Goal: Task Accomplishment & Management: Manage account settings

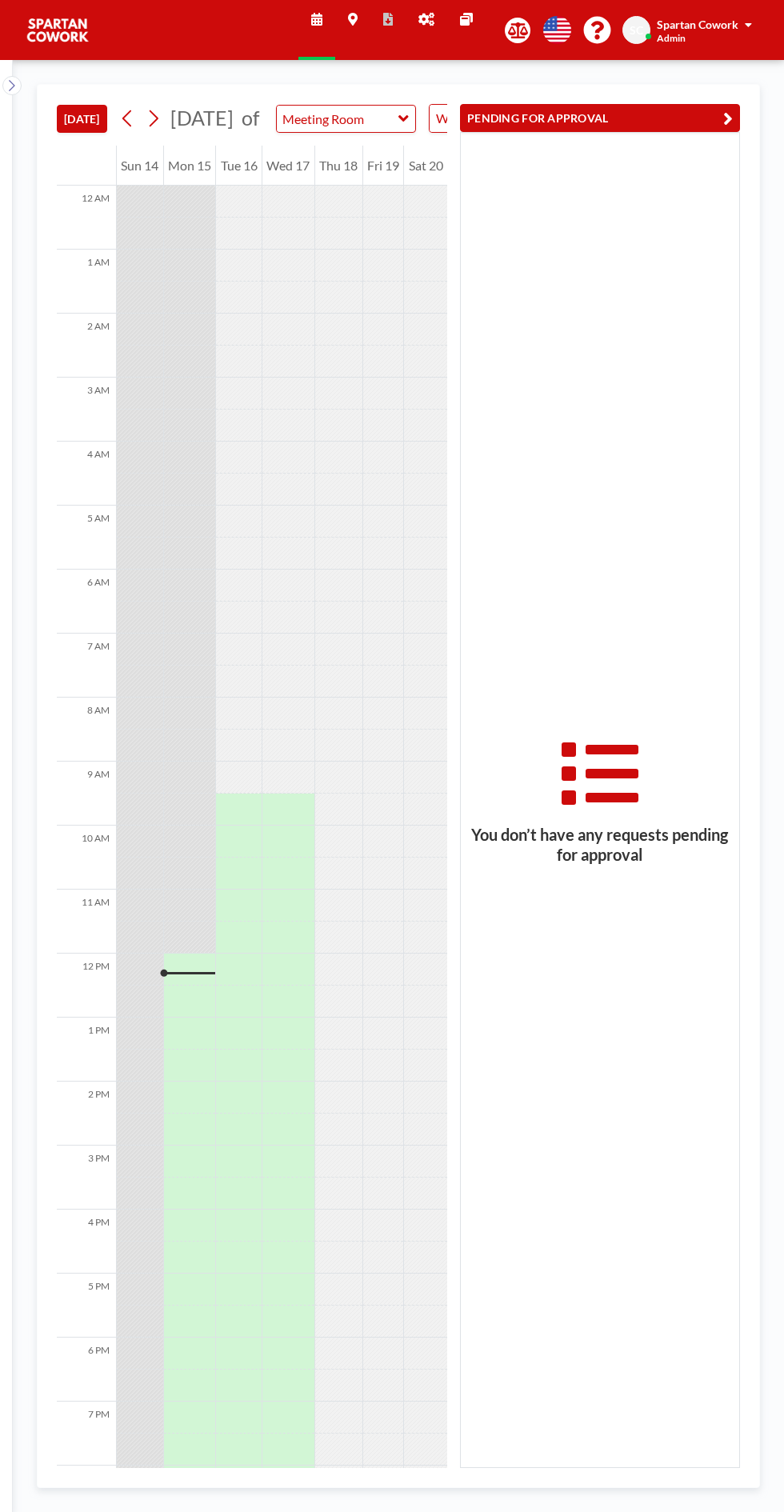
scroll to position [129, 0]
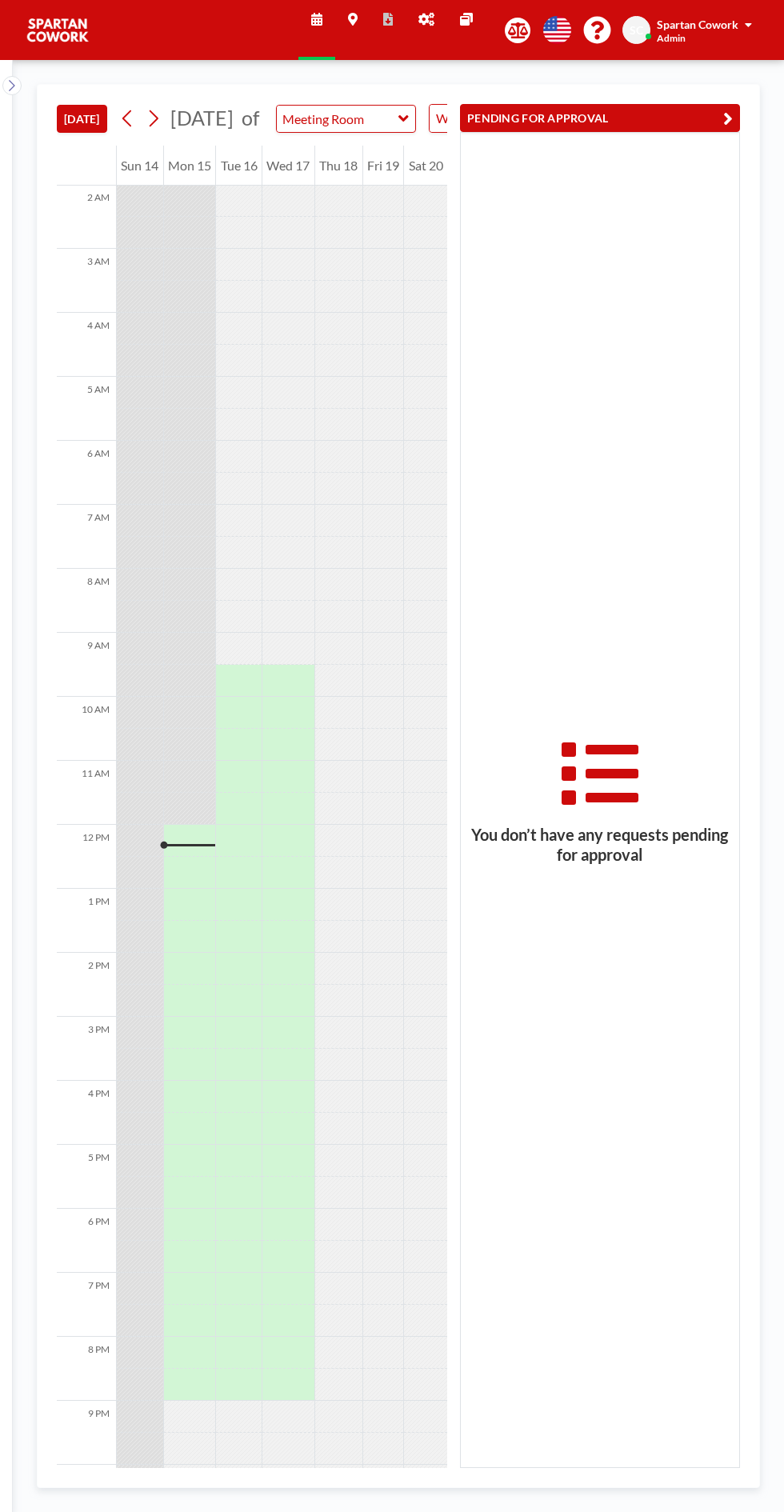
click at [426, 14] on icon at bounding box center [426, 19] width 16 height 13
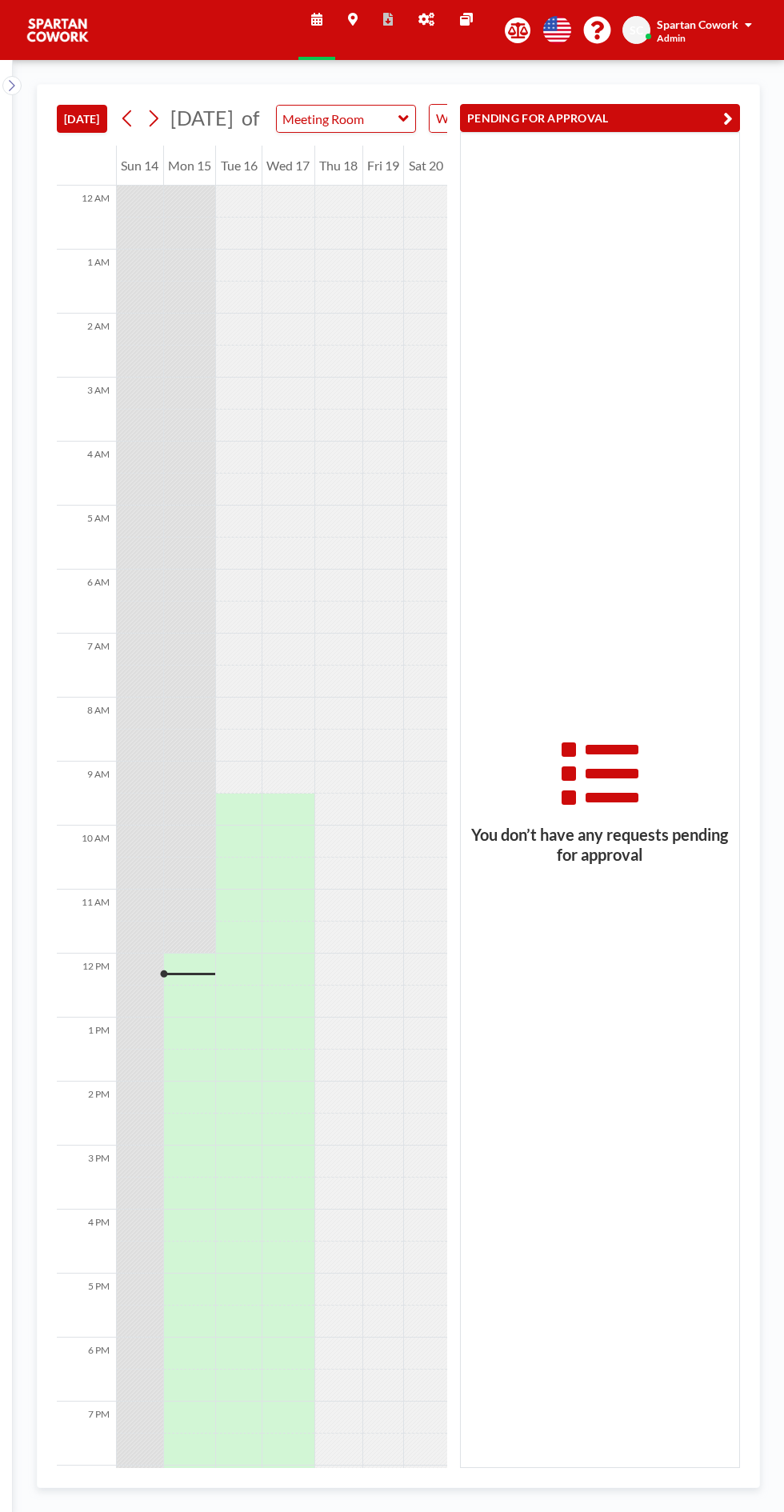
scroll to position [129, 0]
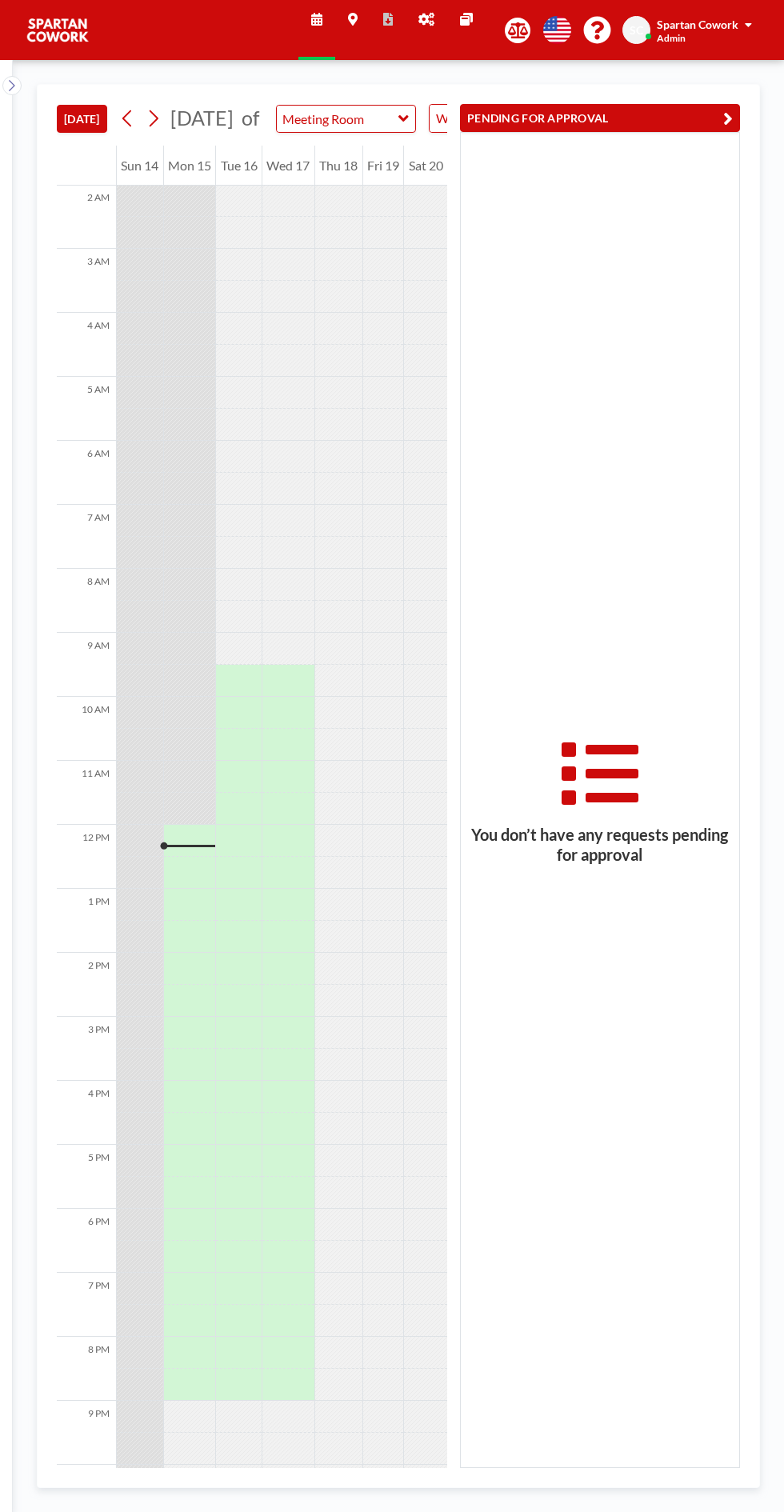
click at [424, 21] on icon at bounding box center [426, 19] width 16 height 13
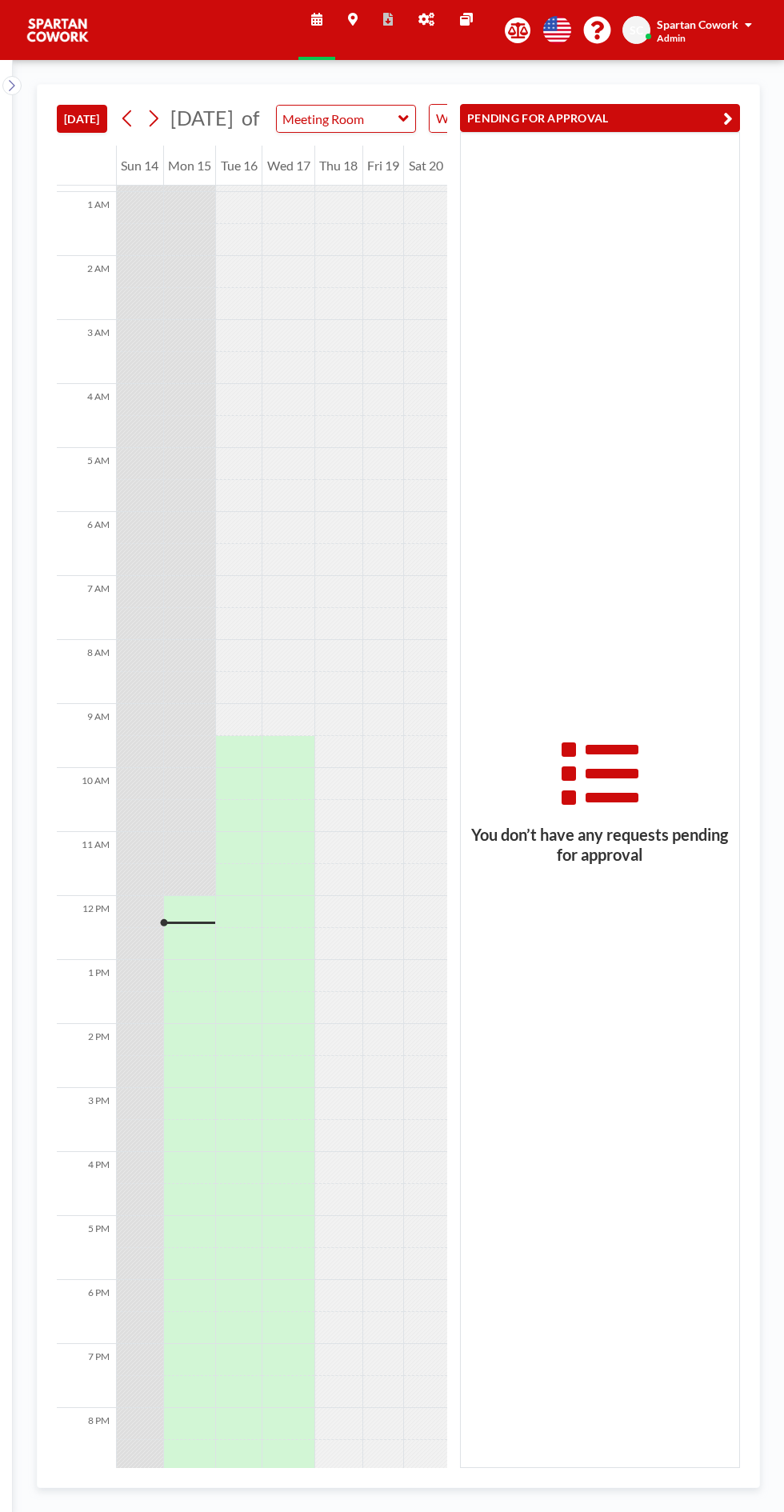
scroll to position [129, 0]
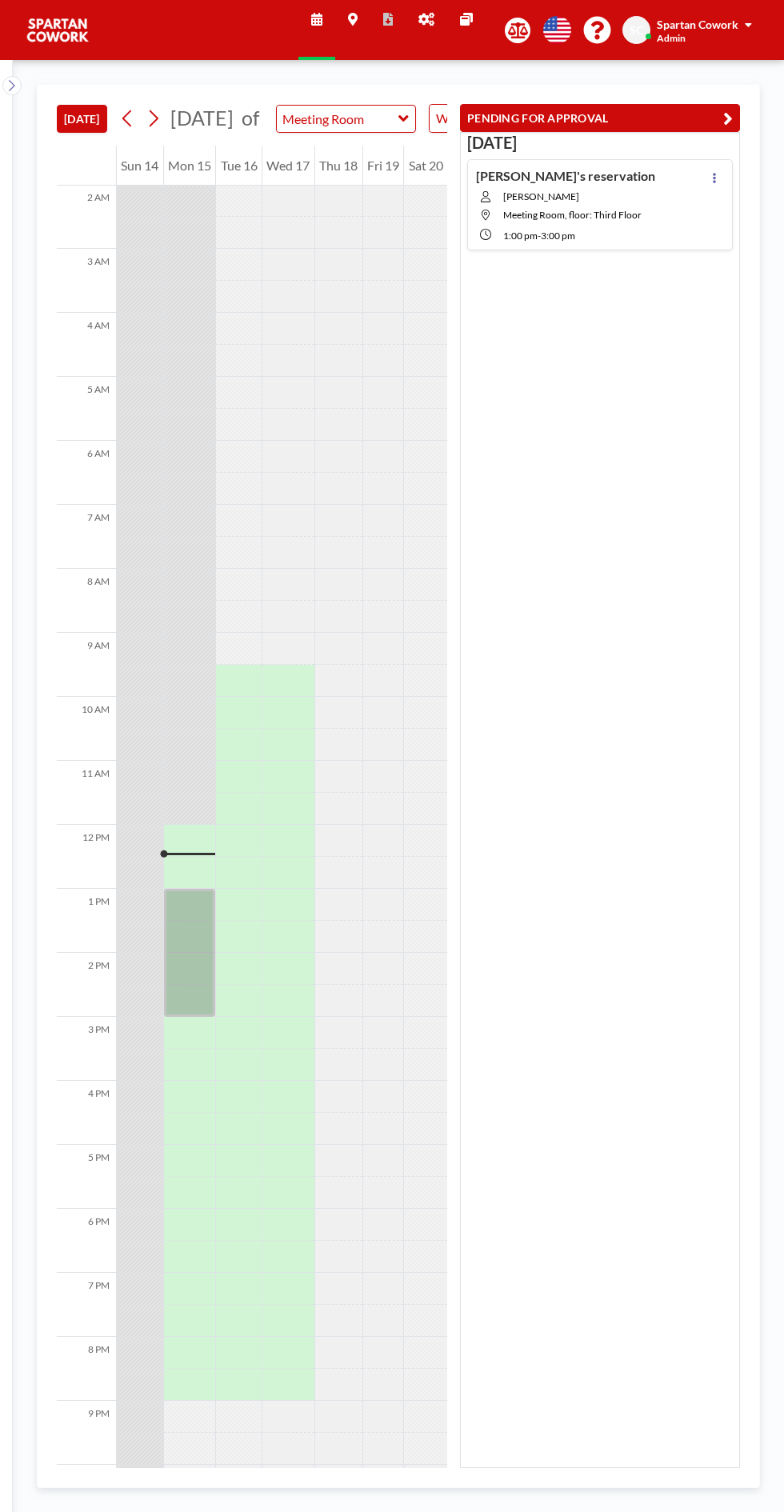
click at [720, 178] on button at bounding box center [715, 178] width 20 height 20
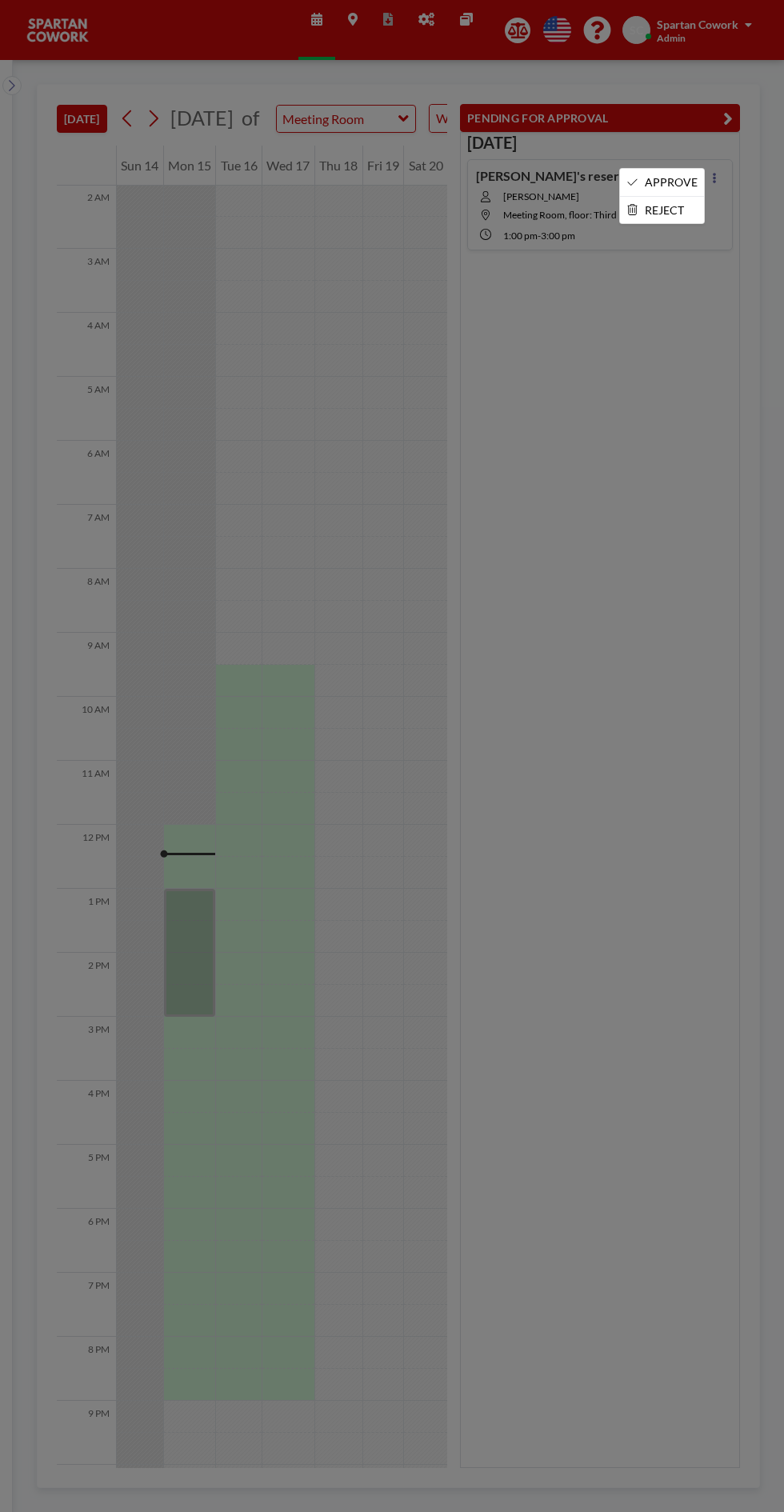
click at [685, 184] on li "APPROVE" at bounding box center [662, 183] width 84 height 28
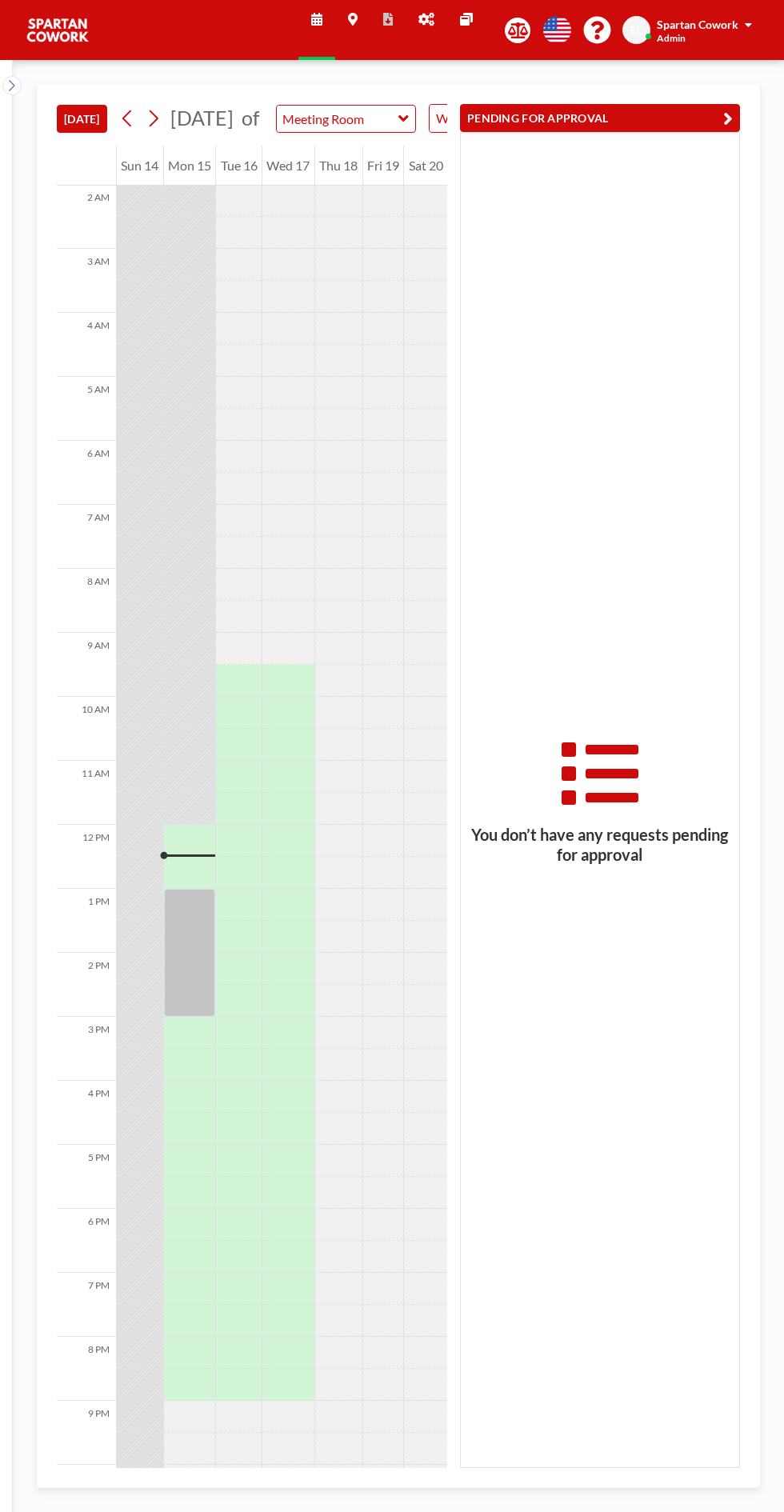
click at [645, 118] on button "PENDING FOR APPROVAL" at bounding box center [599, 118] width 280 height 28
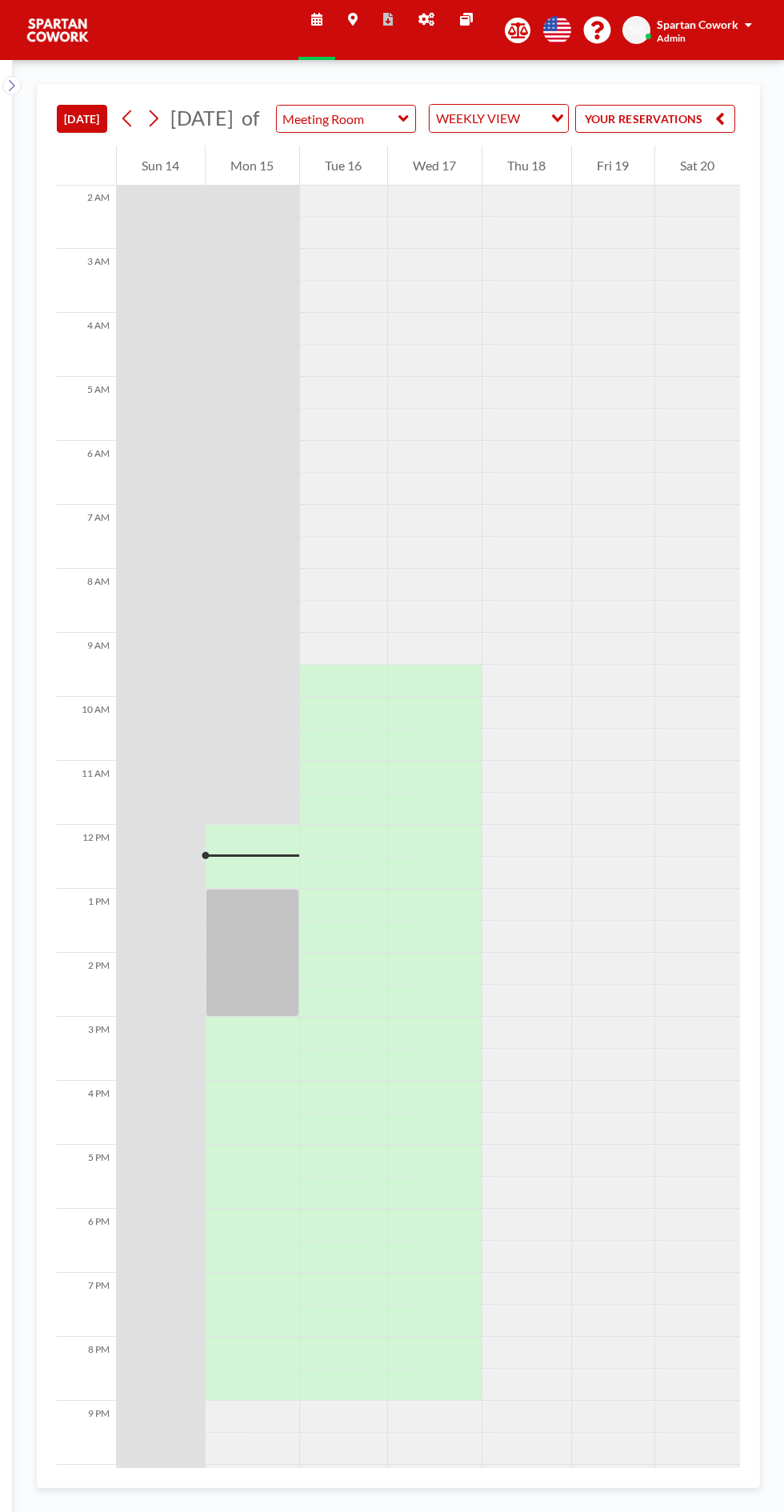
click at [705, 126] on button "YOUR RESERVATIONS" at bounding box center [655, 119] width 160 height 28
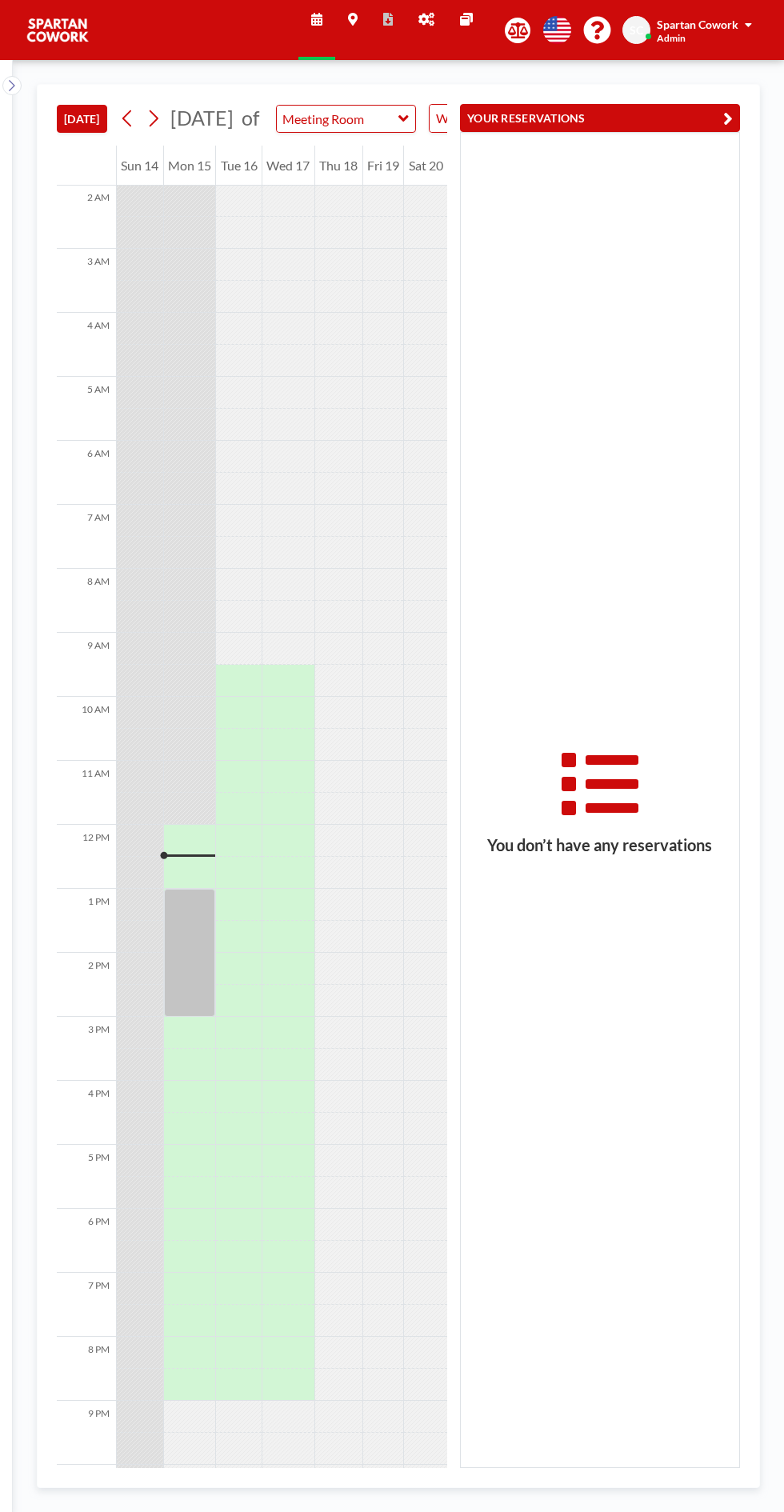
click at [669, 112] on button "YOUR RESERVATIONS" at bounding box center [599, 118] width 280 height 28
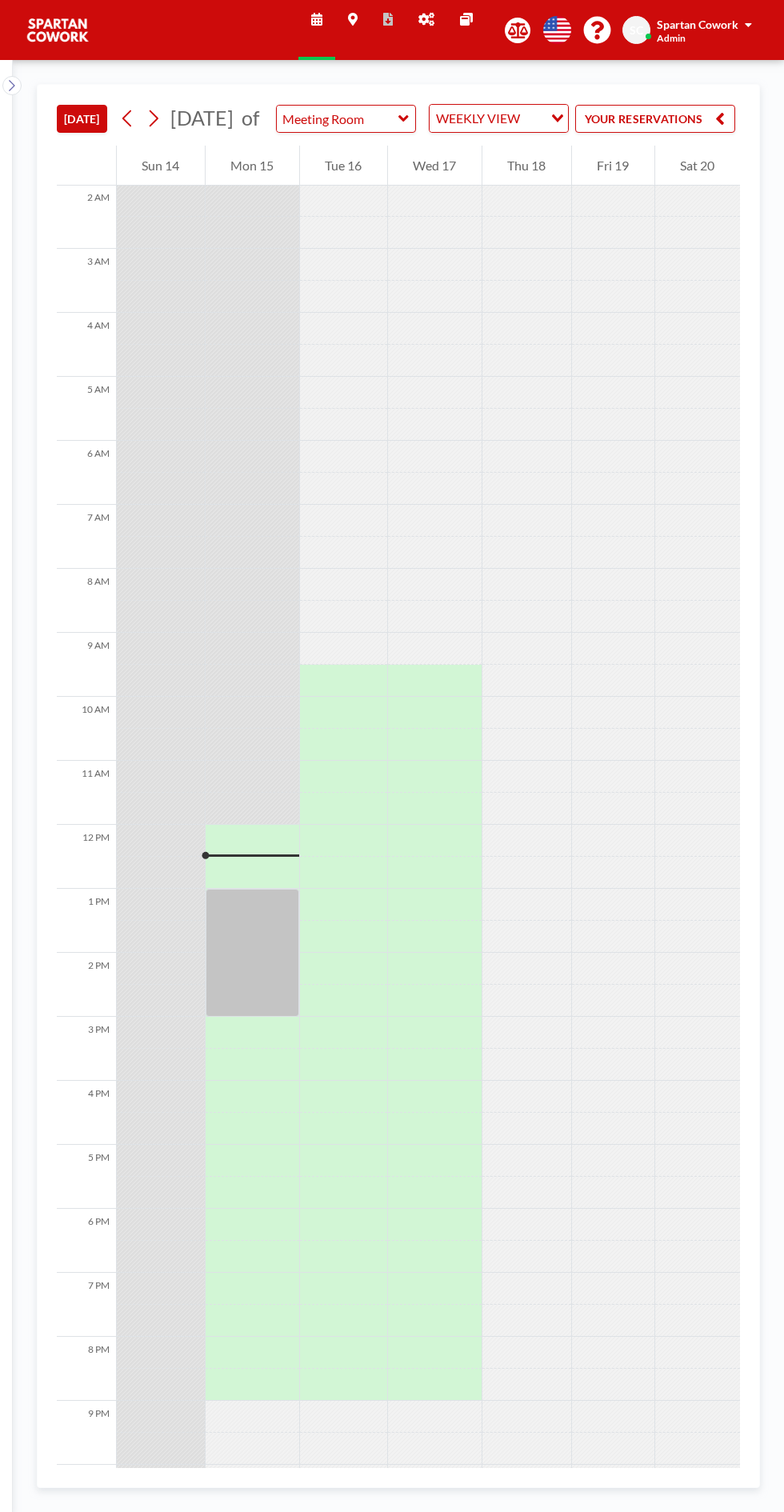
click at [689, 132] on button "YOUR RESERVATIONS" at bounding box center [655, 119] width 160 height 28
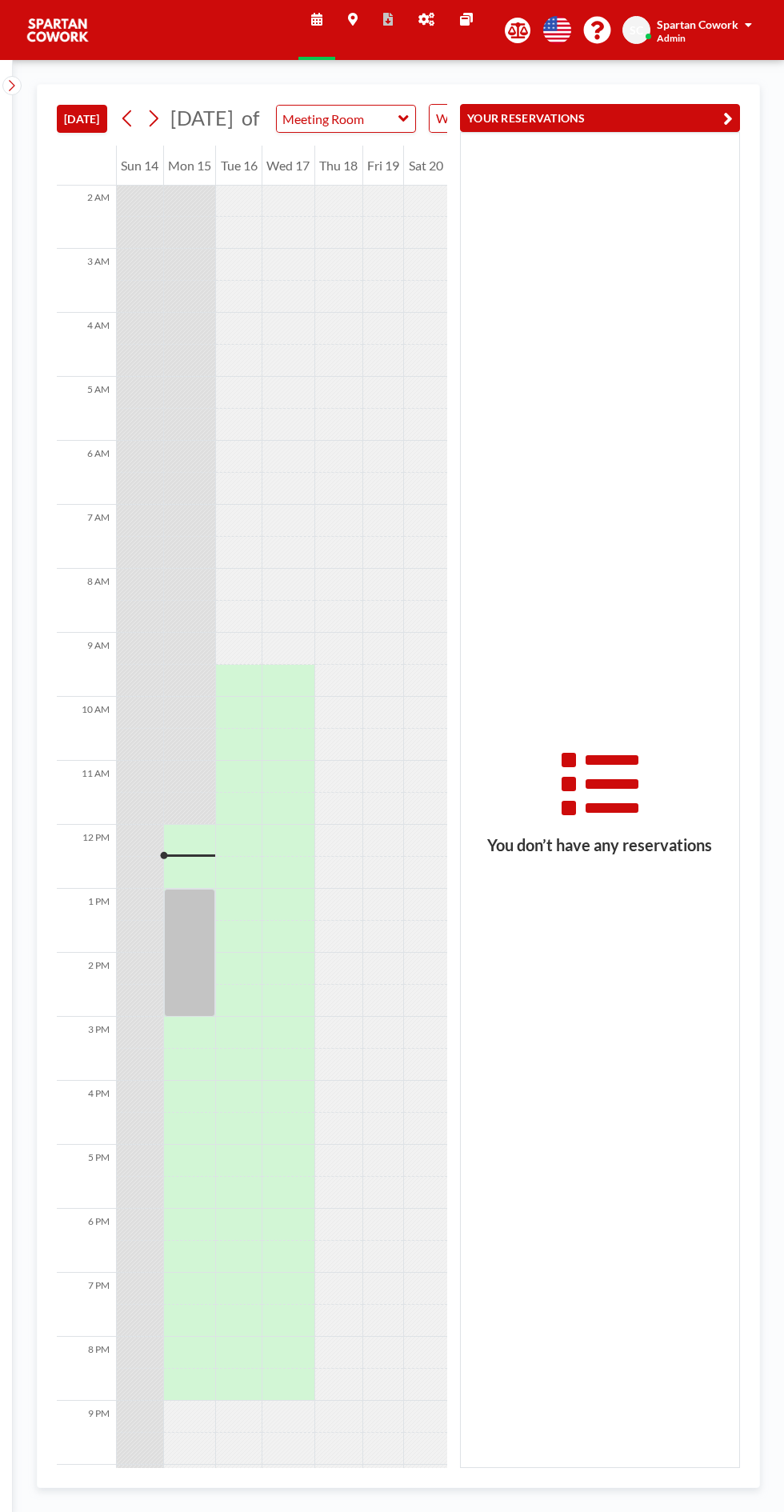
click at [678, 123] on button "YOUR RESERVATIONS" at bounding box center [599, 118] width 280 height 28
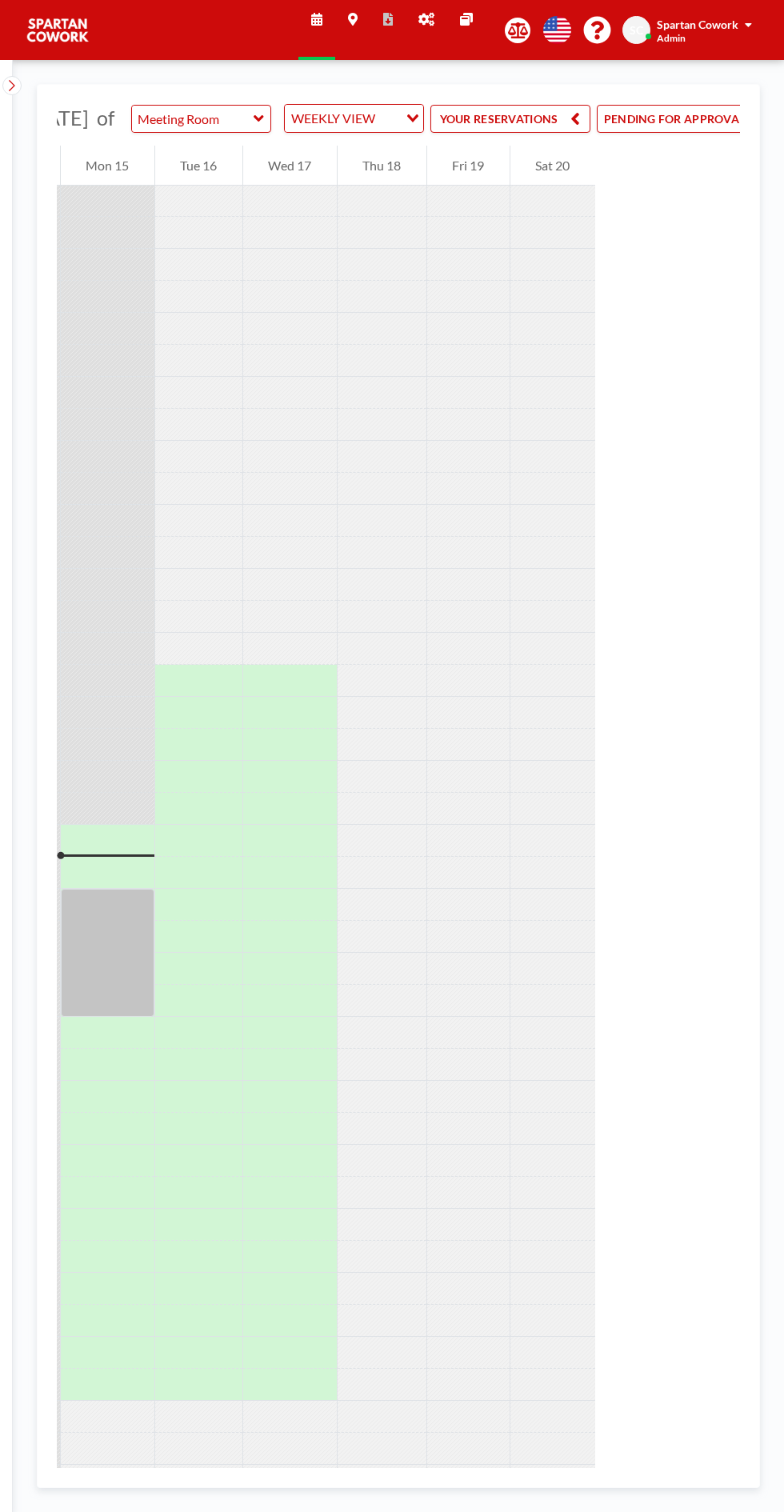
scroll to position [0, 213]
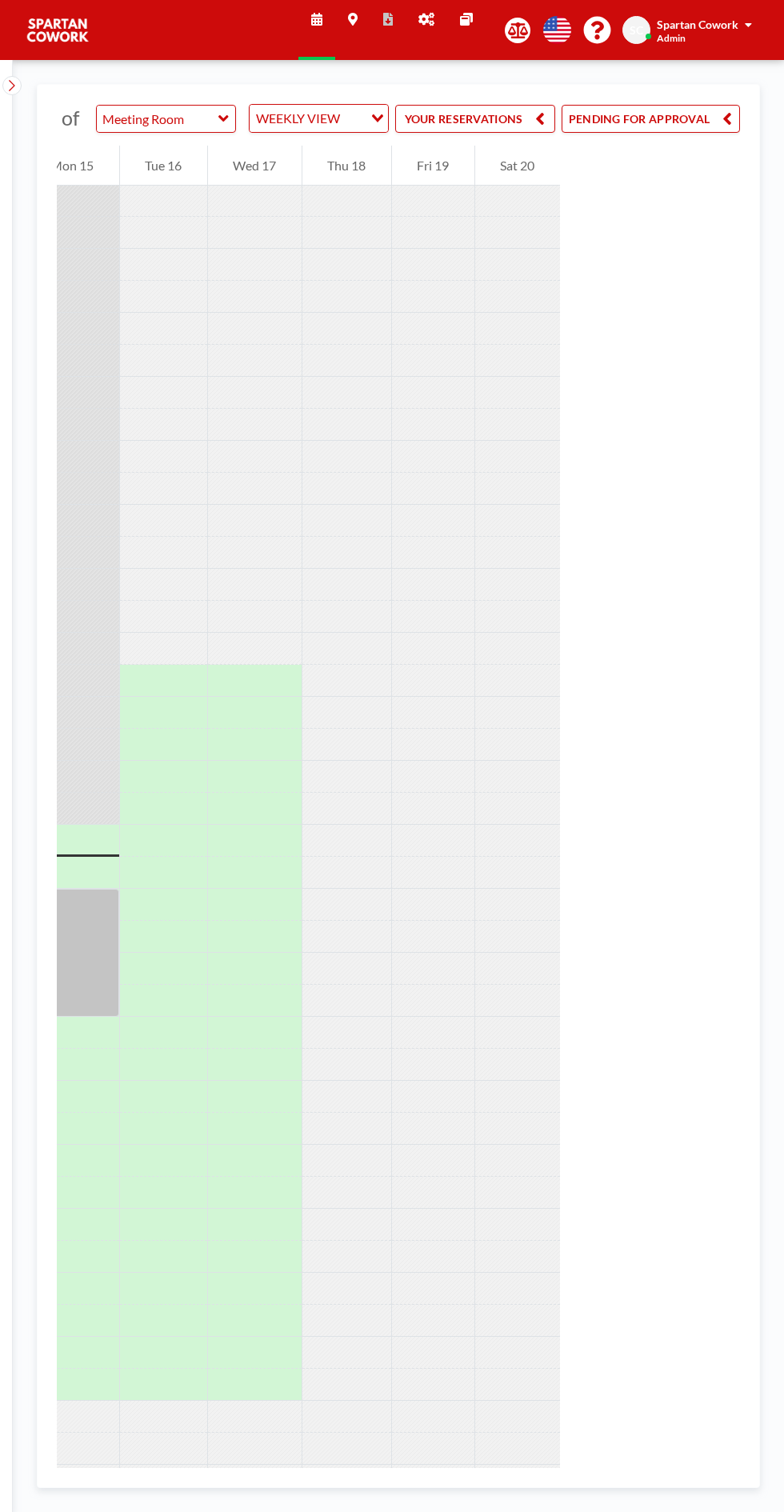
click at [687, 132] on button "PENDING FOR APPROVAL" at bounding box center [651, 119] width 179 height 28
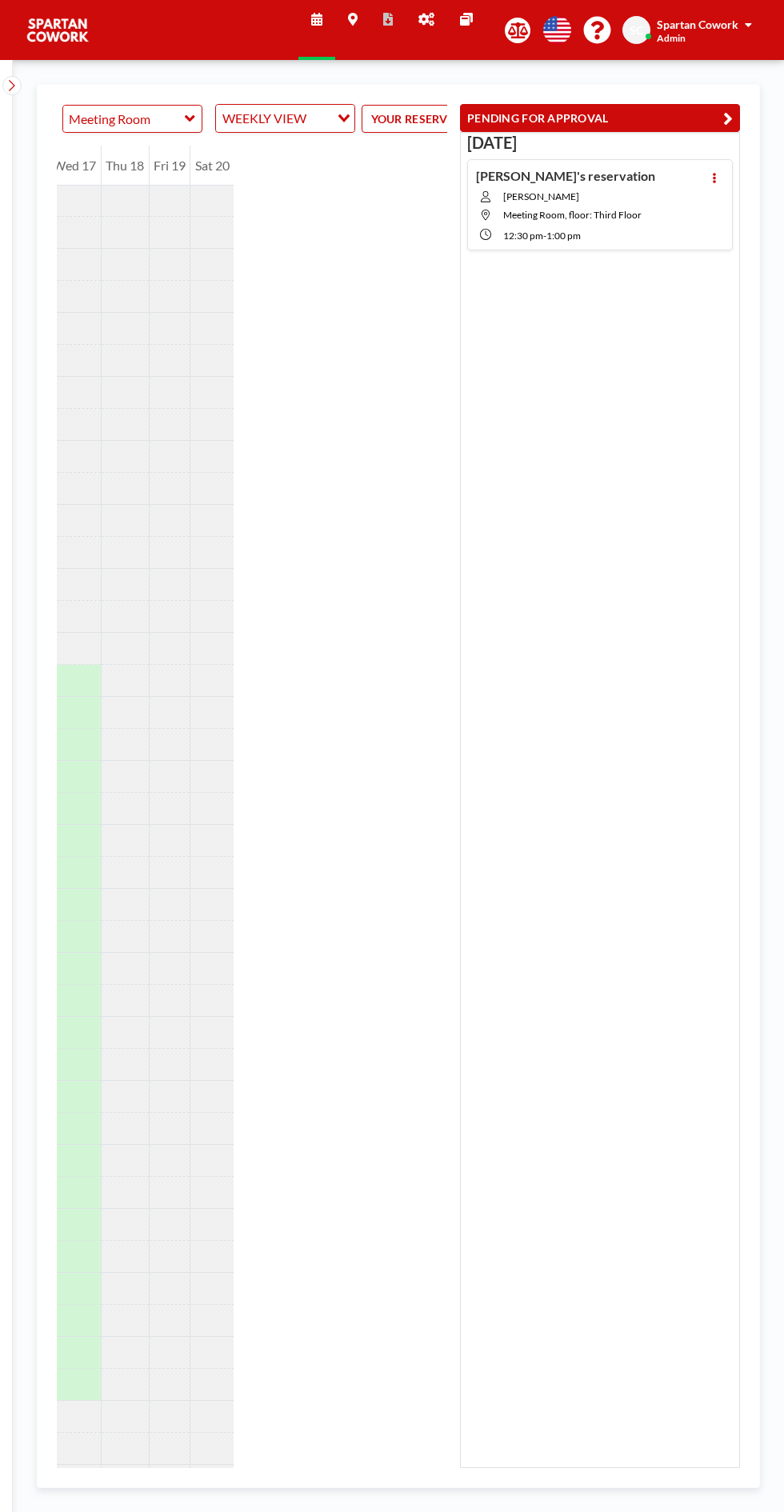
click at [715, 183] on button at bounding box center [715, 178] width 20 height 20
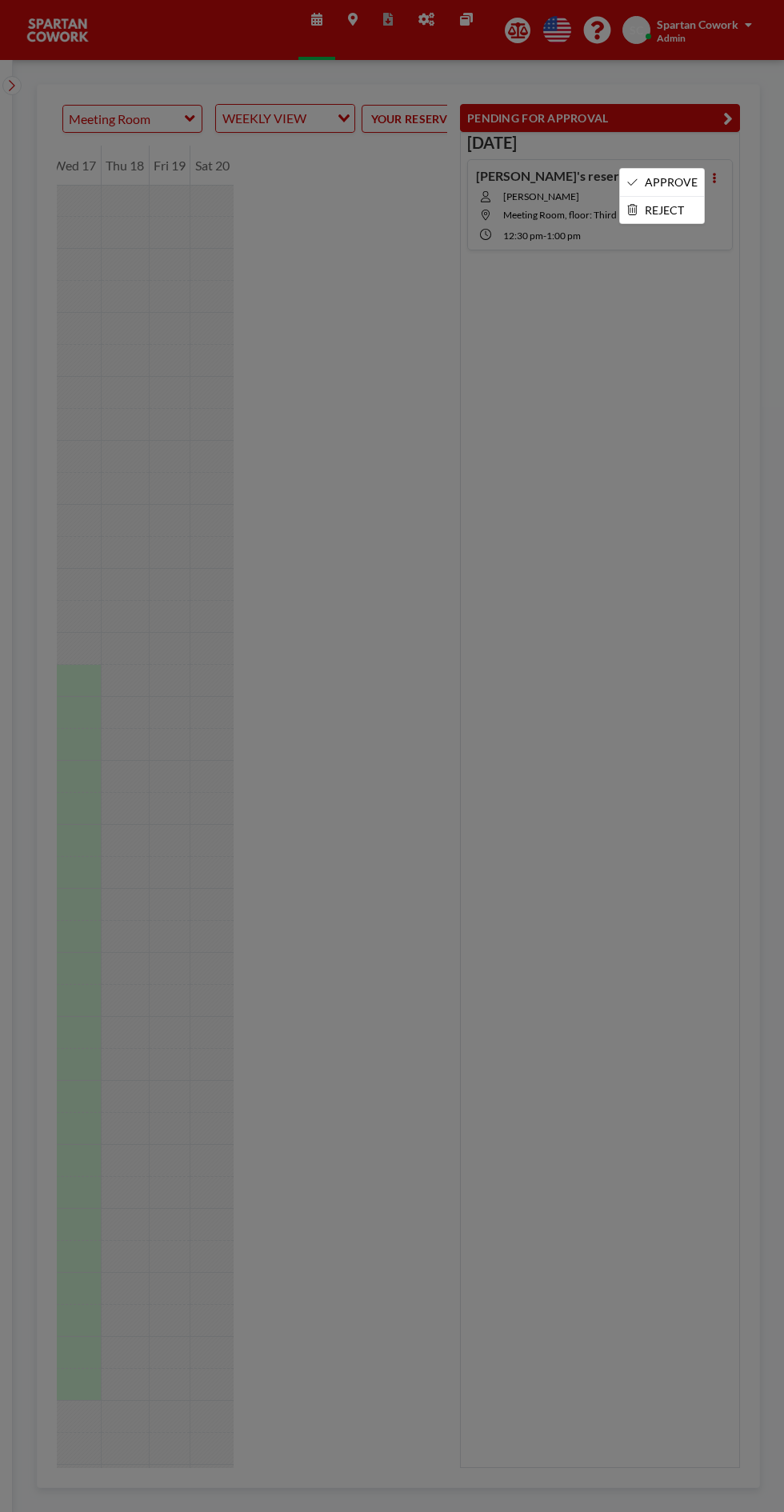
click at [667, 184] on li "APPROVE" at bounding box center [662, 183] width 84 height 28
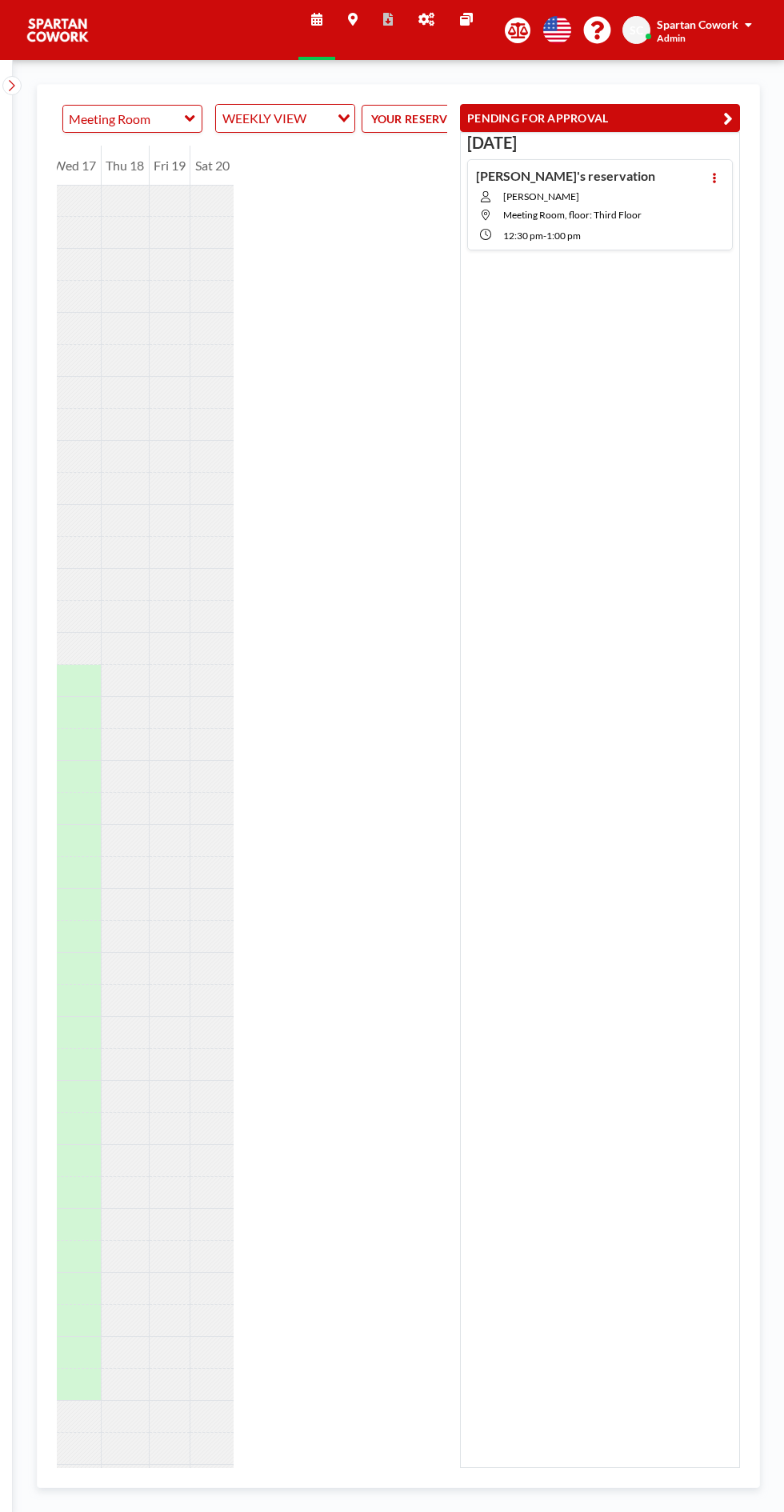
click at [723, 176] on button at bounding box center [715, 178] width 20 height 20
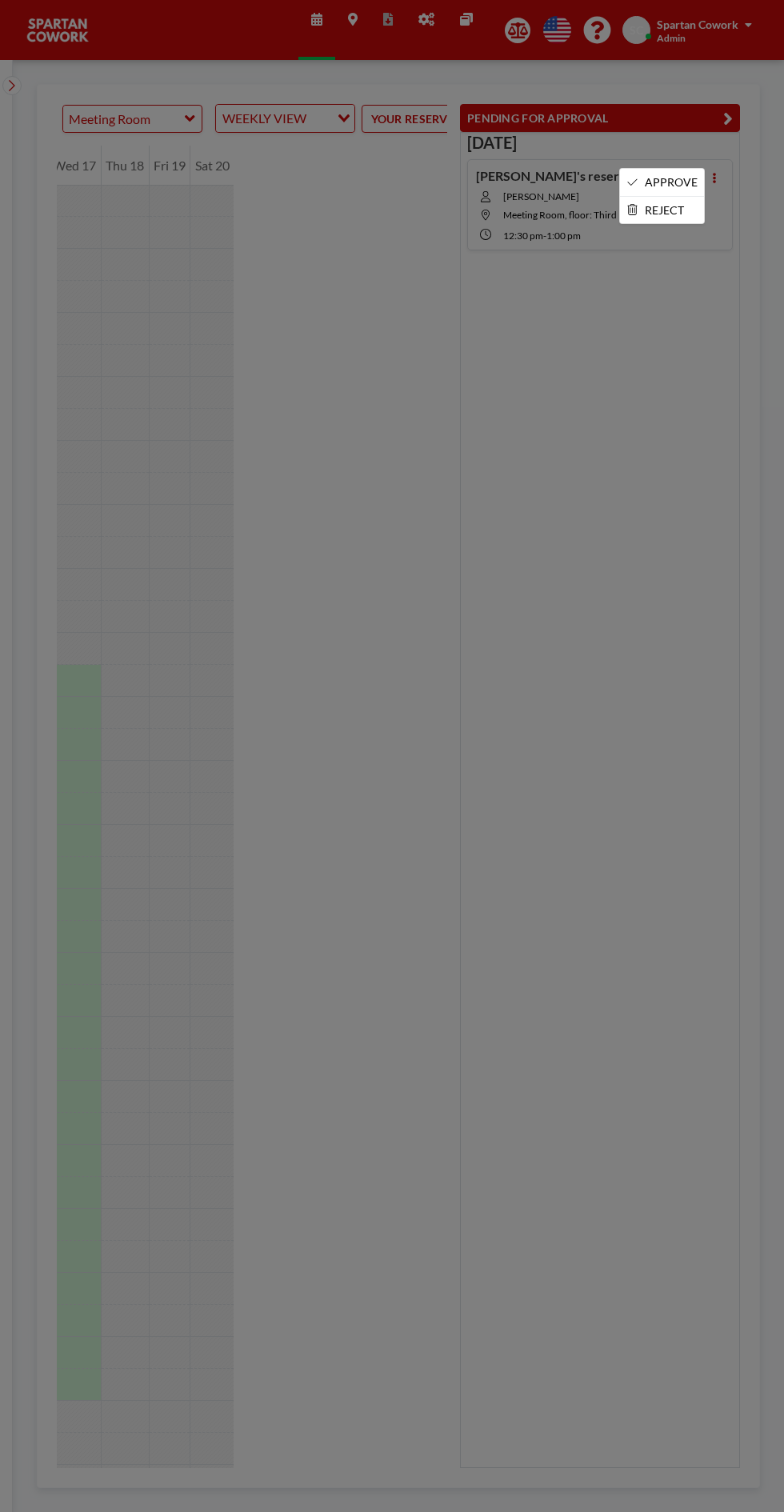
click at [676, 178] on li "APPROVE" at bounding box center [662, 183] width 84 height 28
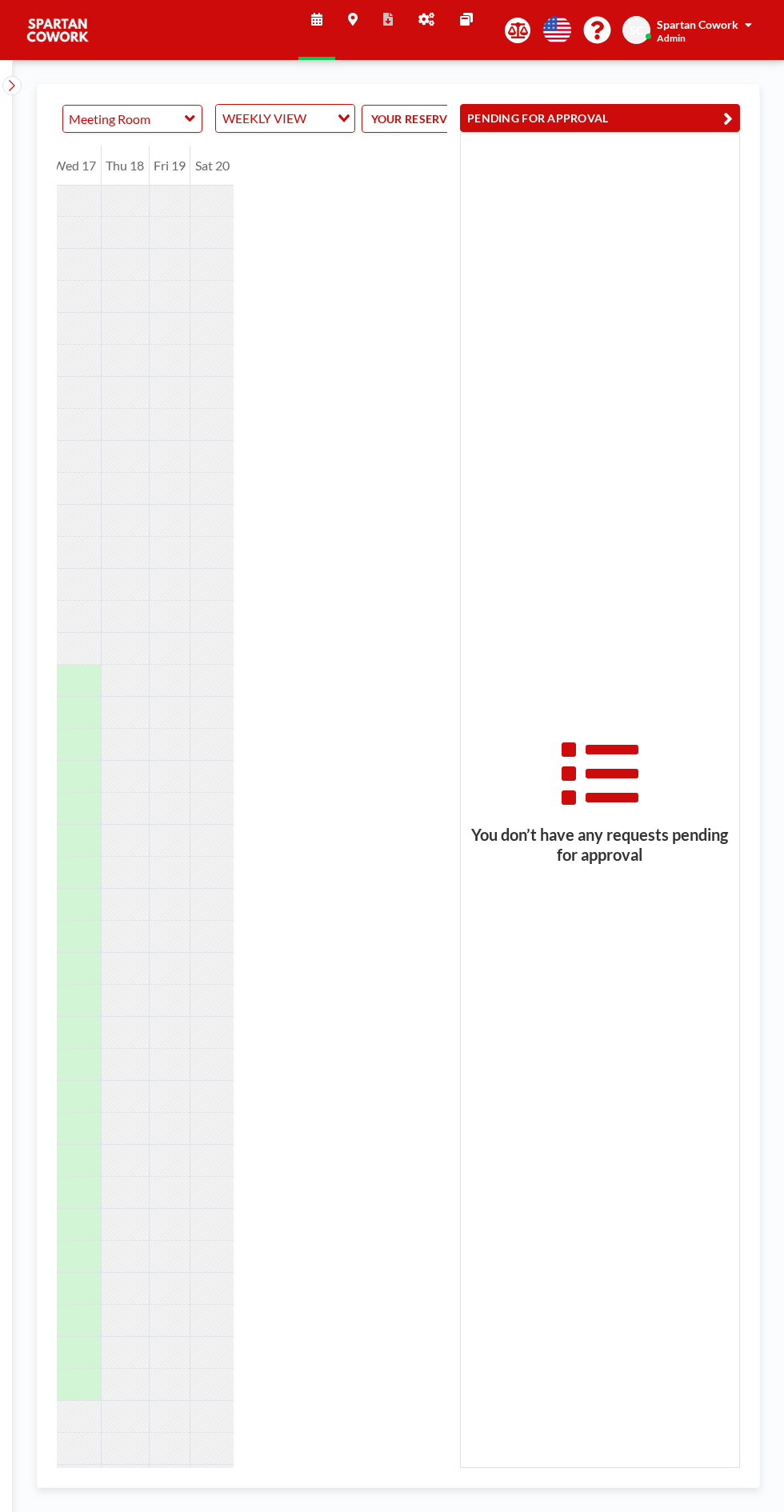
scroll to position [0, 0]
